Goal: Task Accomplishment & Management: Use online tool/utility

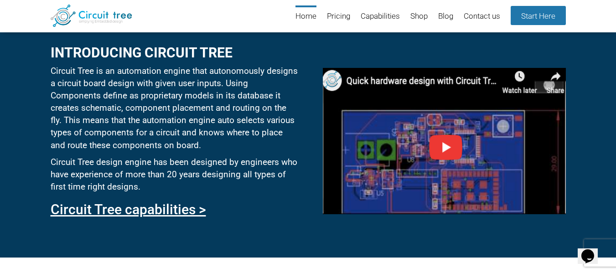
scroll to position [216, 0]
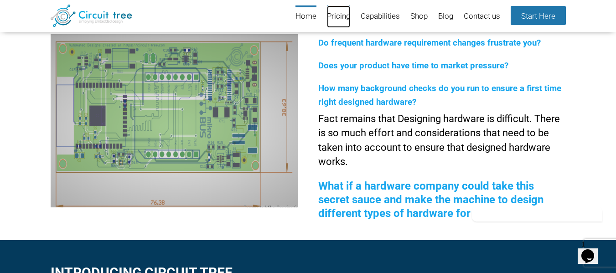
click at [339, 16] on link "Pricing" at bounding box center [338, 16] width 23 height 22
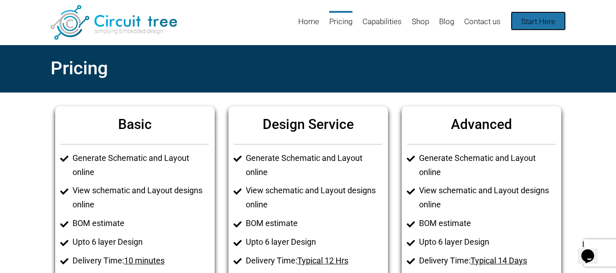
click at [542, 21] on link "Start Here" at bounding box center [538, 20] width 55 height 19
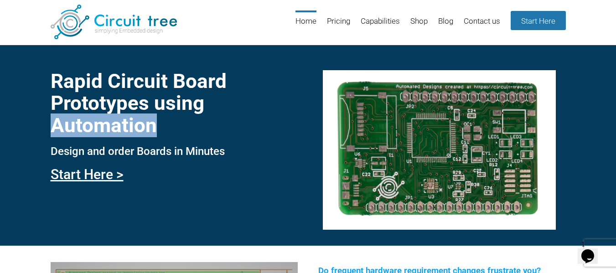
drag, startPoint x: 54, startPoint y: 125, endPoint x: 158, endPoint y: 127, distance: 103.6
click at [158, 127] on h1 "Rapid Circuit Board Prototypes using Automation" at bounding box center [174, 103] width 247 height 66
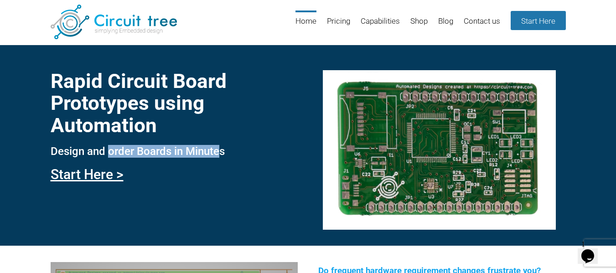
drag, startPoint x: 110, startPoint y: 153, endPoint x: 222, endPoint y: 151, distance: 112.3
click at [222, 151] on h3 "Design and order Boards in Minutes" at bounding box center [174, 152] width 247 height 12
click at [109, 173] on link "Start Here >" at bounding box center [87, 175] width 73 height 16
